Goal: Task Accomplishment & Management: Use online tool/utility

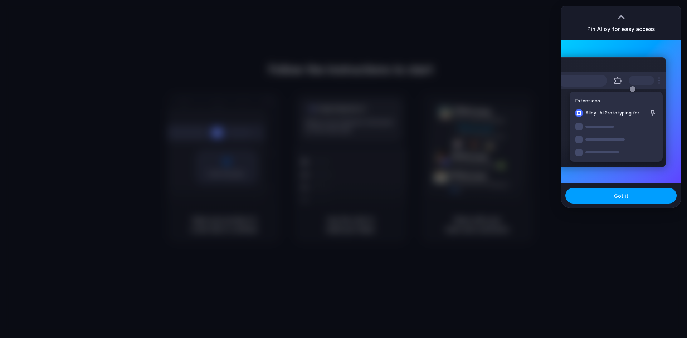
click at [624, 193] on span "Got it" at bounding box center [621, 196] width 14 height 8
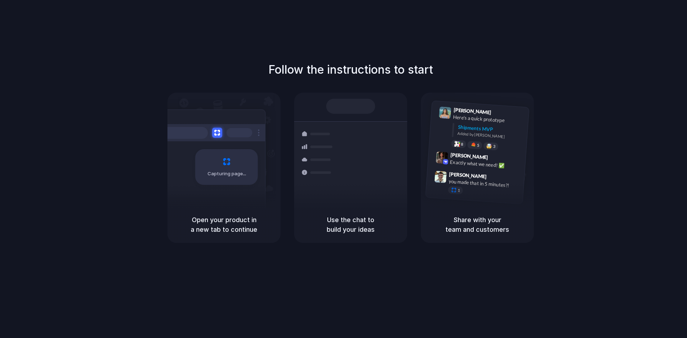
click at [340, 218] on h5 "Use the chat to build your ideas" at bounding box center [351, 224] width 96 height 19
drag, startPoint x: 376, startPoint y: 91, endPoint x: 350, endPoint y: 104, distance: 29.0
click at [373, 93] on div "Follow the instructions to start Capturing page Open your product in a new tab …" at bounding box center [350, 152] width 687 height 182
click at [350, 104] on div at bounding box center [350, 106] width 49 height 15
click at [320, 70] on h1 "Follow the instructions to start" at bounding box center [350, 69] width 165 height 17
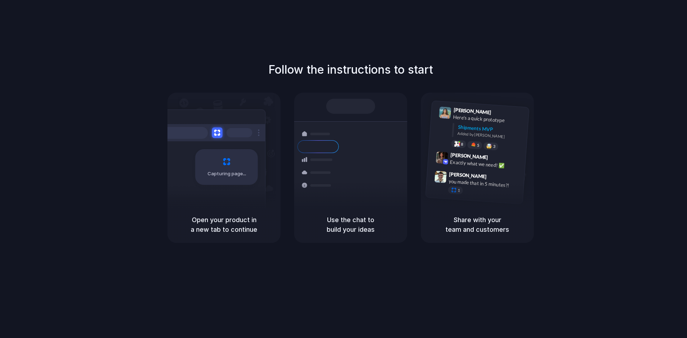
drag, startPoint x: 258, startPoint y: 98, endPoint x: 219, endPoint y: 134, distance: 52.7
click at [219, 134] on div "Follow the instructions to start Capturing page Open your product in a new tab …" at bounding box center [350, 152] width 687 height 182
click at [200, 161] on div "Capturing page" at bounding box center [226, 167] width 63 height 36
click at [205, 178] on div "Capturing page" at bounding box center [226, 167] width 63 height 36
click at [219, 178] on div "Capturing page" at bounding box center [226, 167] width 63 height 36
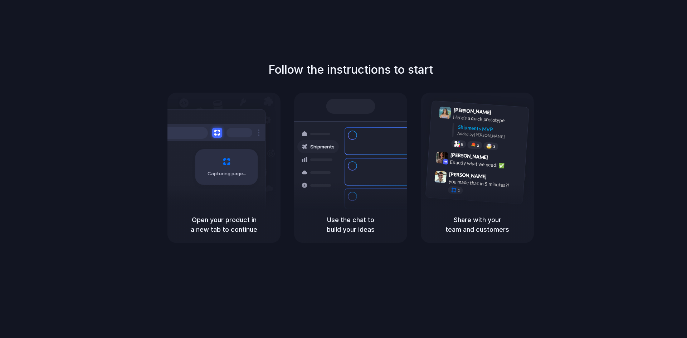
click at [239, 133] on div at bounding box center [240, 132] width 26 height 9
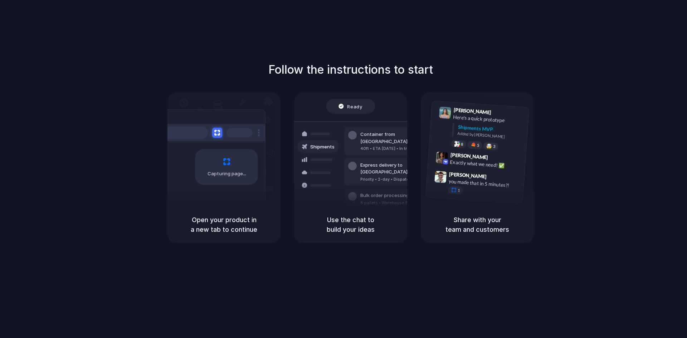
click at [304, 134] on div at bounding box center [318, 133] width 42 height 13
drag, startPoint x: 265, startPoint y: 162, endPoint x: 245, endPoint y: 155, distance: 21.4
click at [264, 163] on div "Capturing page" at bounding box center [211, 165] width 108 height 110
click at [235, 134] on div at bounding box center [211, 132] width 107 height 17
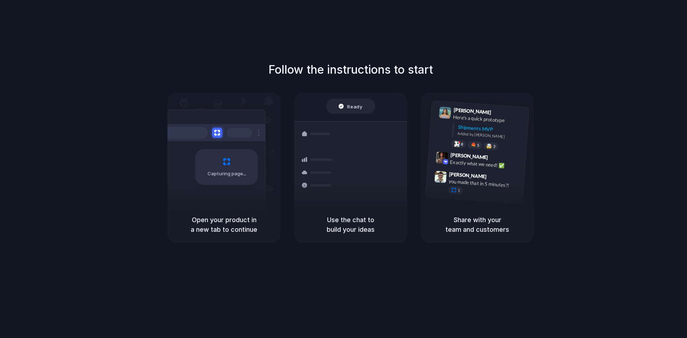
click at [209, 178] on div "Capturing page" at bounding box center [226, 167] width 63 height 36
drag, startPoint x: 223, startPoint y: 218, endPoint x: 343, endPoint y: 226, distance: 120.2
click at [233, 220] on div "Open your product in a new tab to continue" at bounding box center [224, 225] width 113 height 37
click at [343, 226] on h5 "Use the chat to build your ideas" at bounding box center [351, 224] width 96 height 19
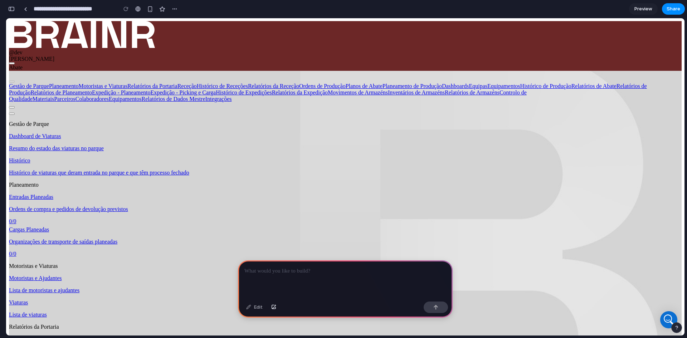
click at [346, 83] on span "Ordens de Produção" at bounding box center [322, 86] width 47 height 6
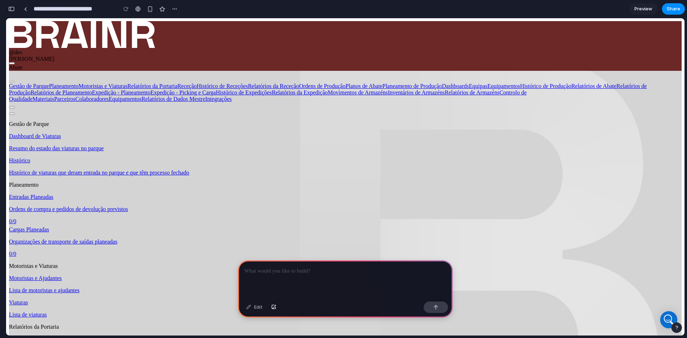
click at [346, 83] on span "Ordens de Produção" at bounding box center [322, 86] width 47 height 6
click at [49, 133] on div "Dashboard de Viaturas Resumo do estado das viaturas no parque" at bounding box center [345, 142] width 673 height 19
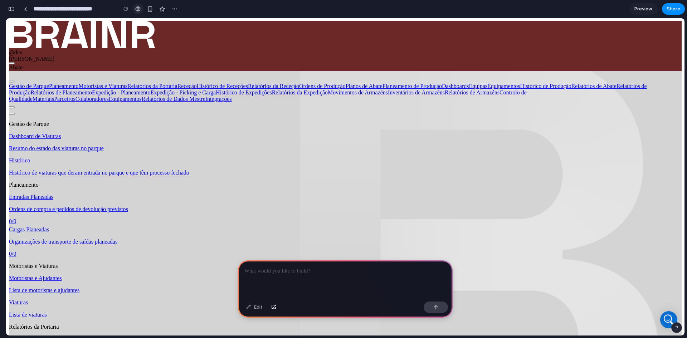
click at [135, 10] on div at bounding box center [137, 9] width 5 height 6
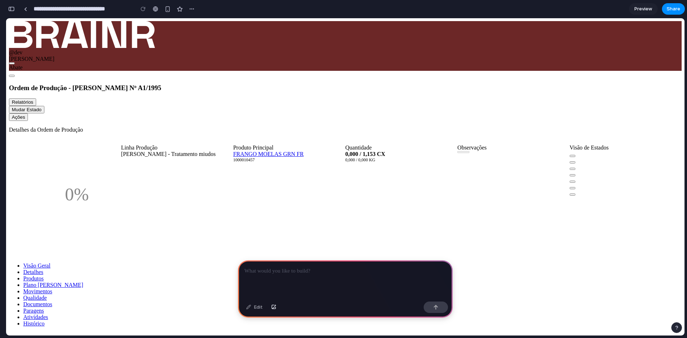
click at [313, 278] on div at bounding box center [345, 280] width 215 height 38
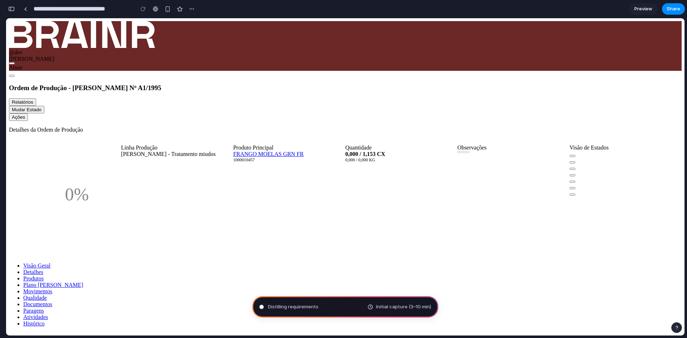
scroll to position [38, 0]
click at [36, 98] on button "Relatórios" at bounding box center [22, 102] width 27 height 8
click at [573, 263] on ul "Visão Geral Detalhes Produtos Plano de Abate Movimentos Qualidade Documentos Pa…" at bounding box center [345, 295] width 673 height 64
click at [44, 308] on link "Paragens" at bounding box center [33, 311] width 21 height 6
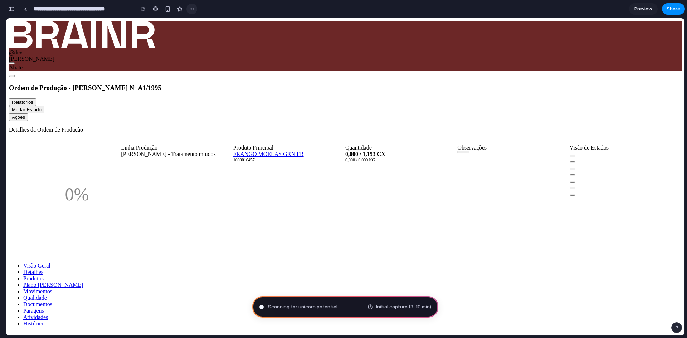
click at [192, 10] on div "button" at bounding box center [192, 9] width 6 height 6
click at [192, 10] on div "Duplicate Delete" at bounding box center [343, 169] width 687 height 338
click at [178, 8] on div "button" at bounding box center [180, 9] width 6 height 6
click at [28, 113] on button "Ações" at bounding box center [18, 117] width 19 height 8
click at [304, 310] on span "Distilling require" at bounding box center [286, 307] width 36 height 7
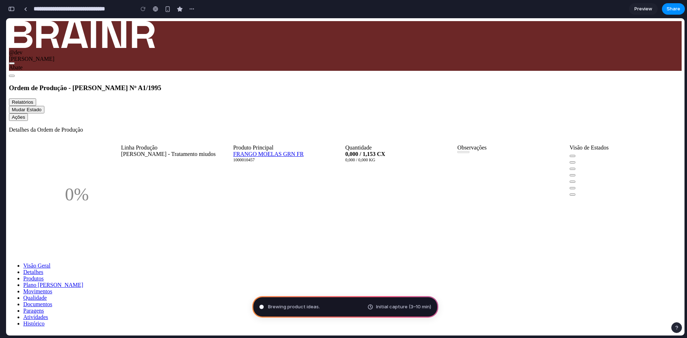
click at [286, 304] on span "Brewing product ideas ." at bounding box center [294, 307] width 52 height 7
click at [674, 325] on div "button" at bounding box center [676, 327] width 5 height 5
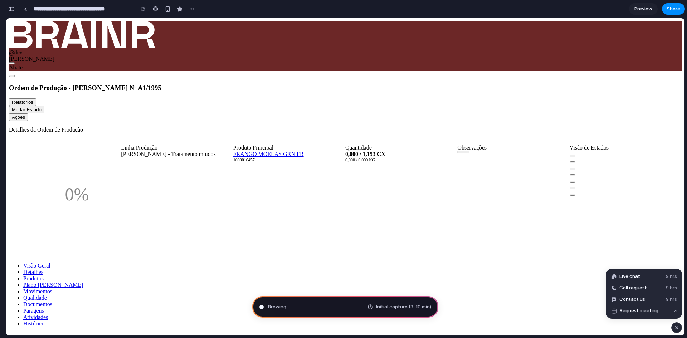
click at [674, 329] on div "button" at bounding box center [677, 328] width 6 height 9
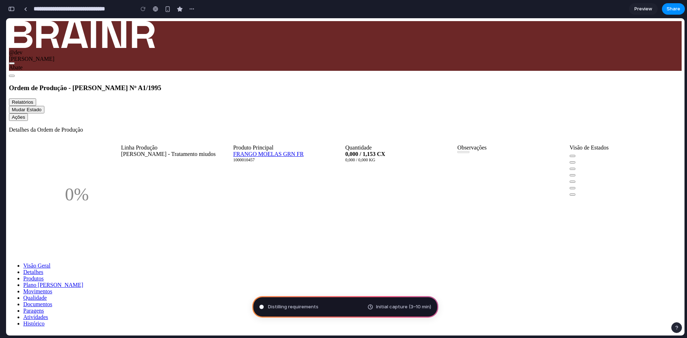
type input "**********"
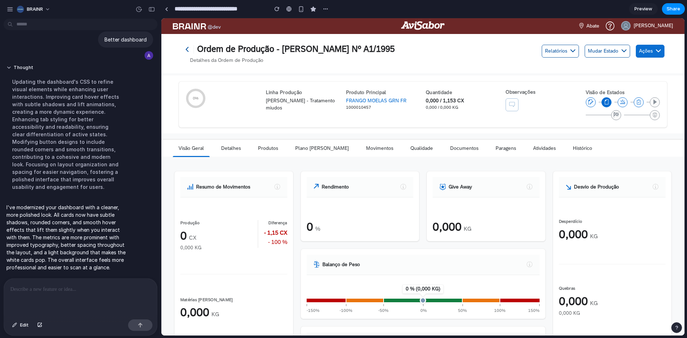
scroll to position [0, 0]
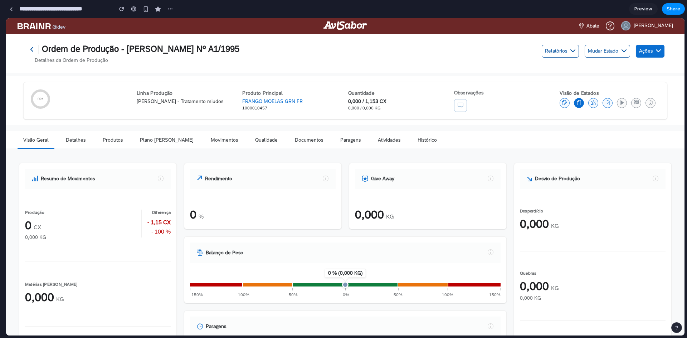
drag, startPoint x: 160, startPoint y: 78, endPoint x: -40, endPoint y: 103, distance: 202.0
click at [0, 103] on html "**********" at bounding box center [343, 169] width 687 height 338
click at [92, 144] on li "Detalhes" at bounding box center [75, 139] width 37 height 17
click at [85, 143] on link "Detalhes" at bounding box center [75, 139] width 31 height 17
click at [98, 141] on link "Produtos" at bounding box center [112, 139] width 31 height 17
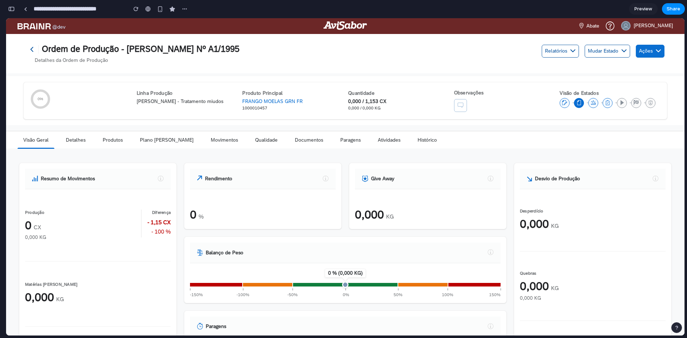
click at [667, 16] on section "**********" at bounding box center [345, 9] width 679 height 18
click at [667, 13] on button "Share" at bounding box center [673, 8] width 23 height 11
click at [659, 79] on span "Copy link" at bounding box center [661, 76] width 20 height 7
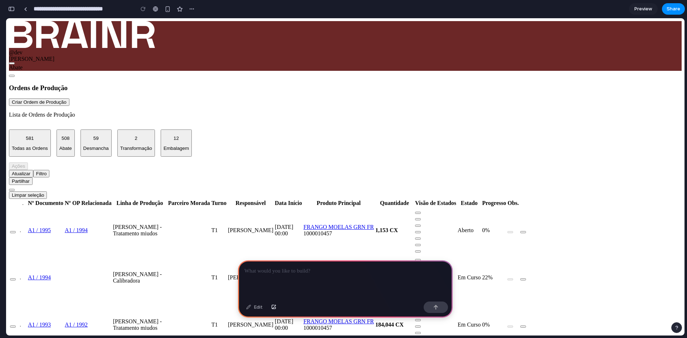
click at [262, 306] on div "Edit" at bounding box center [255, 307] width 24 height 11
click at [243, 309] on div "Edit" at bounding box center [255, 307] width 24 height 11
click at [270, 275] on div at bounding box center [345, 280] width 215 height 38
click at [433, 310] on button "button" at bounding box center [436, 307] width 24 height 11
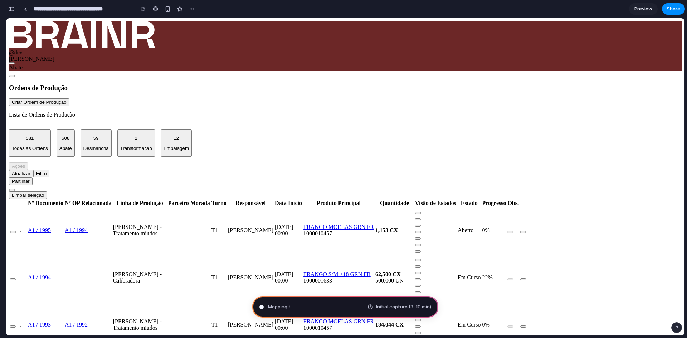
type input "**********"
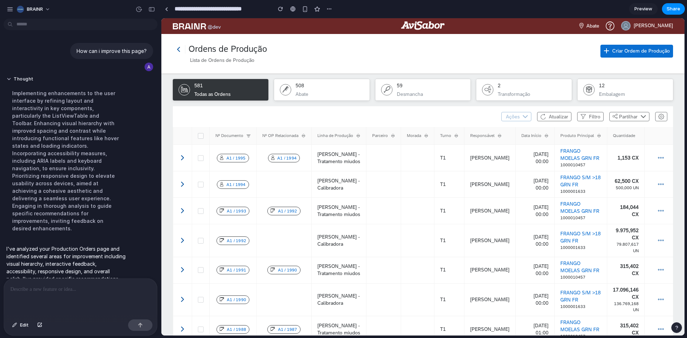
scroll to position [37, 0]
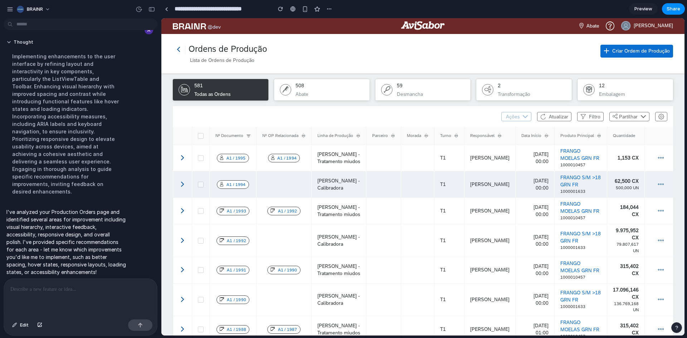
click at [397, 172] on td at bounding box center [384, 184] width 35 height 26
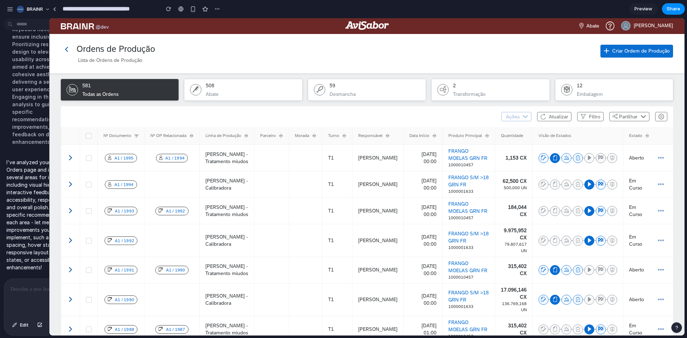
drag, startPoint x: 160, startPoint y: 115, endPoint x: 21, endPoint y: 118, distance: 139.3
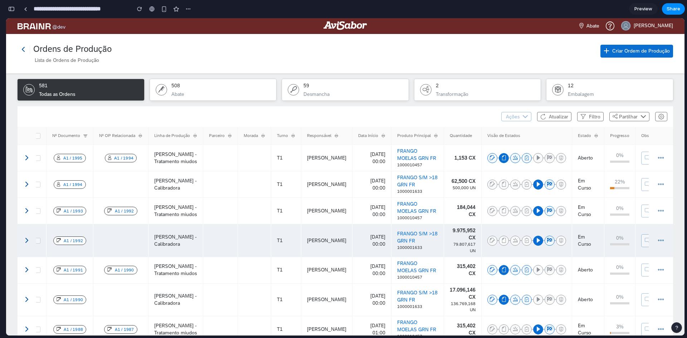
scroll to position [0, 14]
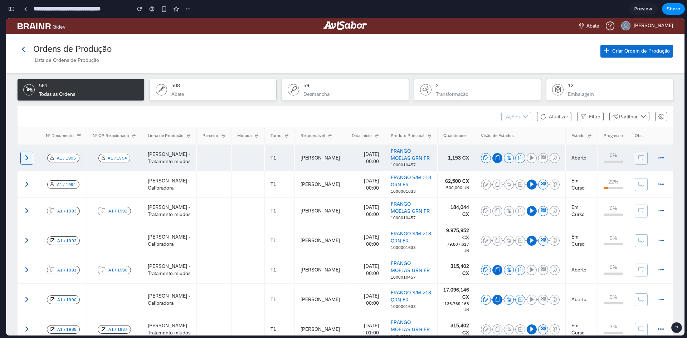
click at [28, 157] on button "button" at bounding box center [26, 158] width 13 height 13
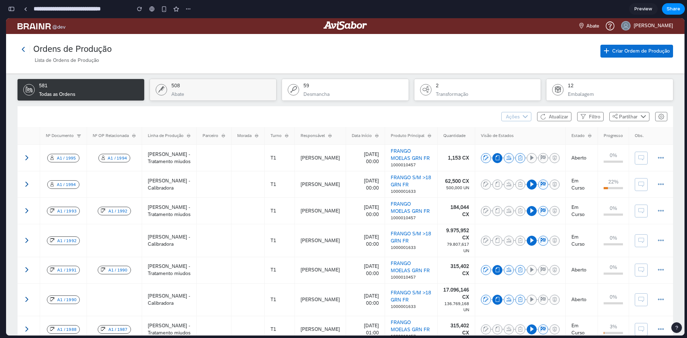
click at [183, 97] on button "508 Abate" at bounding box center [213, 89] width 127 height 21
click at [299, 92] on button "59 Desmancha" at bounding box center [345, 89] width 127 height 21
click at [541, 117] on button "Atualizar" at bounding box center [554, 116] width 34 height 9
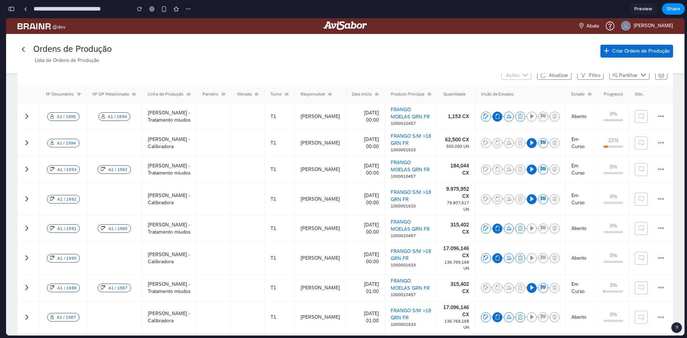
scroll to position [0, 0]
